Goal: Complete application form

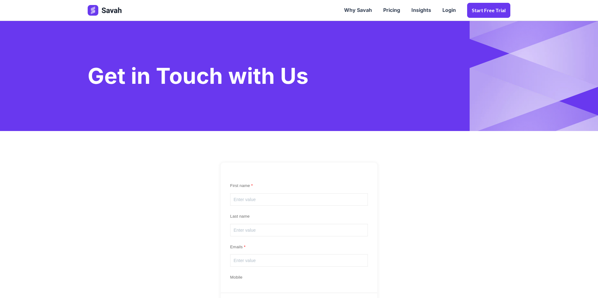
click at [258, 203] on input "text" at bounding box center [299, 199] width 138 height 13
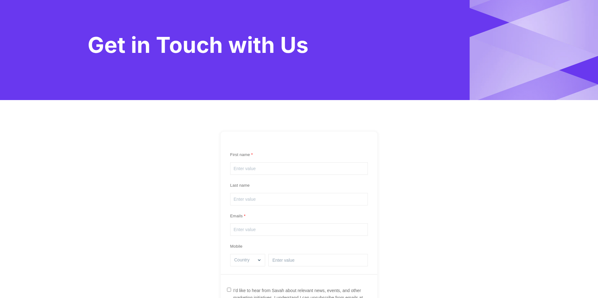
scroll to position [31, 0]
click at [255, 171] on input "text" at bounding box center [299, 168] width 138 height 13
type input "[PERSON_NAME]"
type input "[PERSON_NAME][EMAIL_ADDRESS][DOMAIN_NAME]"
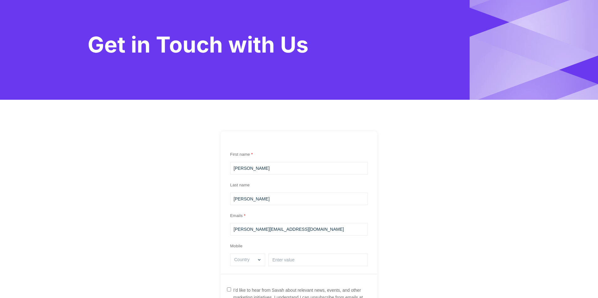
type input "6505815950"
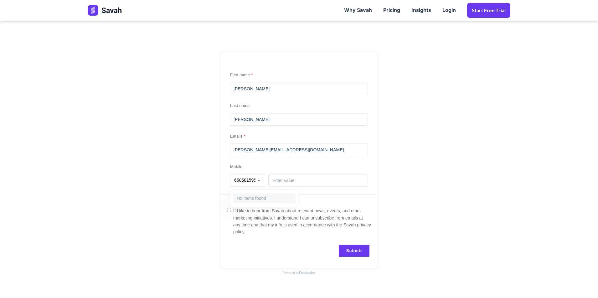
scroll to position [125, 0]
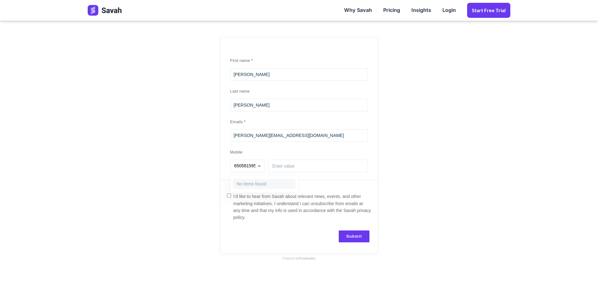
click at [293, 168] on div at bounding box center [299, 149] width 598 height 298
click at [229, 194] on input "I’d like to hear from Savah about relevant news, events, and other marketing in…" at bounding box center [229, 196] width 4 height 4
checkbox input "true"
click at [302, 171] on div at bounding box center [318, 166] width 100 height 13
click at [302, 163] on input "text" at bounding box center [318, 166] width 93 height 9
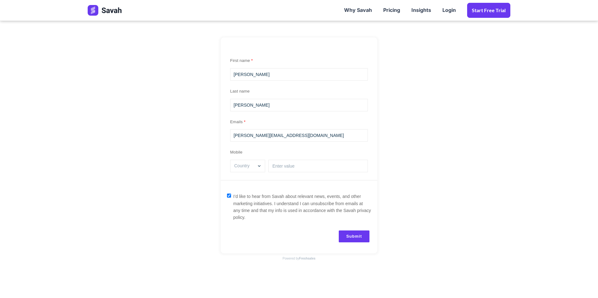
type input "6505815950"
click at [357, 237] on div at bounding box center [299, 149] width 598 height 298
click at [357, 236] on button "Submit" at bounding box center [354, 237] width 31 height 12
